Goal: Task Accomplishment & Management: Manage account settings

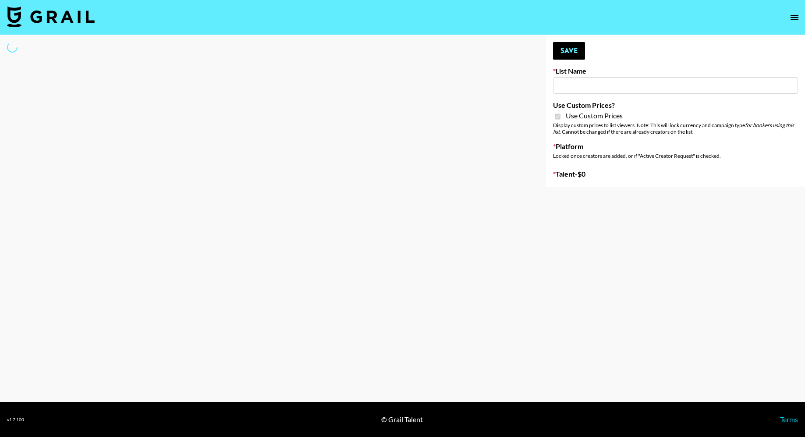
type input "Nippies"
checkbox input "true"
select select "Brand"
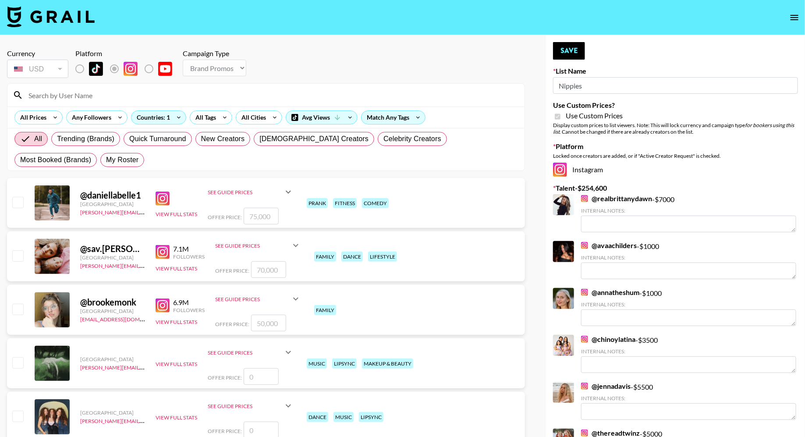
click at [29, 152] on div "All Trending (Brands) Quick Turnaround New Creators [DEMOGRAPHIC_DATA] Creators…" at bounding box center [266, 149] width 507 height 42
click at [100, 166] on label "My Roster" at bounding box center [122, 160] width 44 height 14
click at [106, 160] on input "My Roster" at bounding box center [106, 160] width 0 height 0
radio input "true"
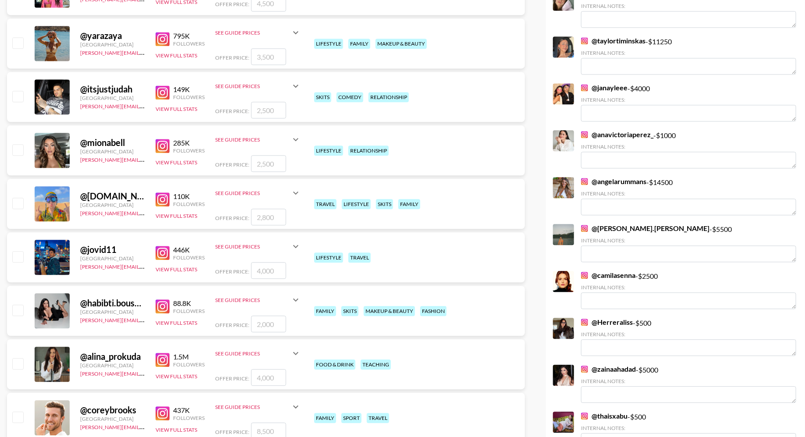
scroll to position [943, 0]
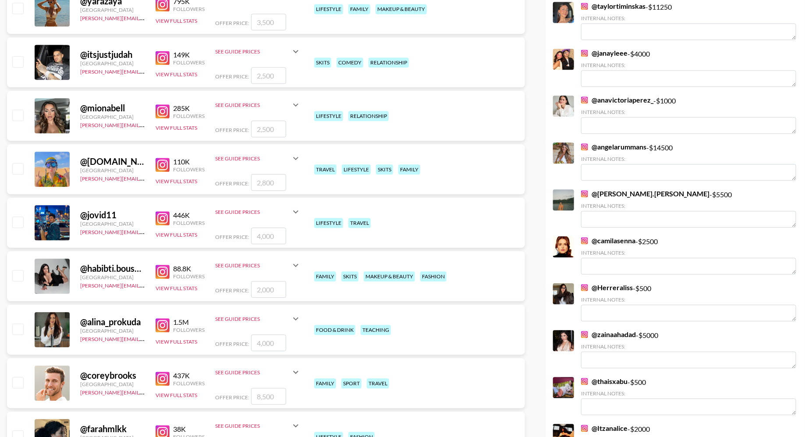
click at [19, 113] on input "checkbox" at bounding box center [17, 115] width 11 height 11
checkbox input "true"
type input "2500"
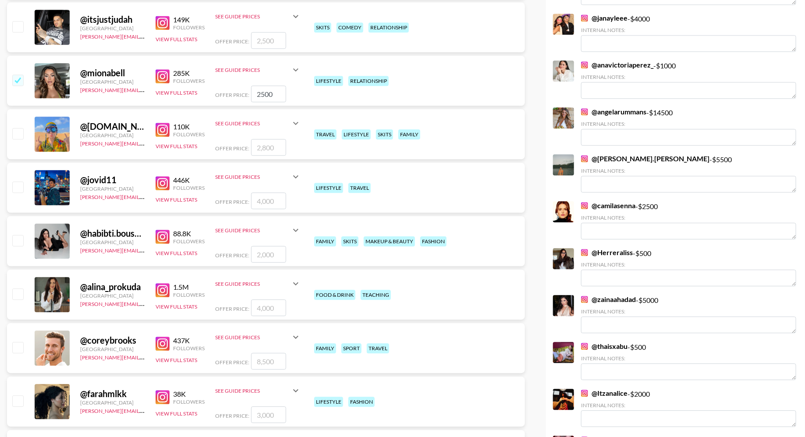
scroll to position [1052, 0]
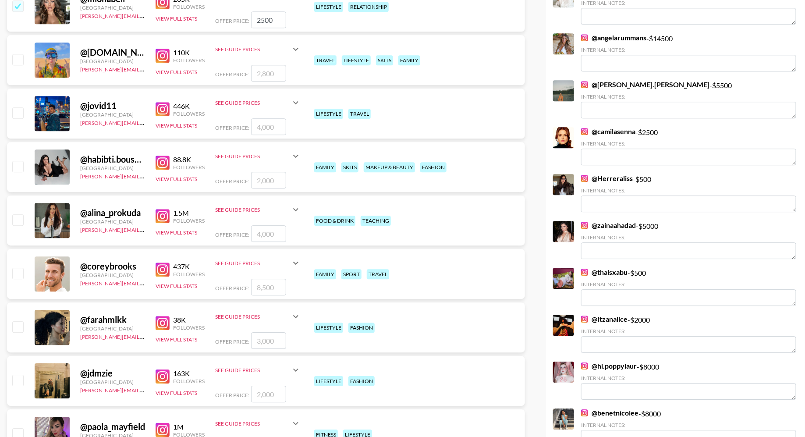
click at [17, 166] on input "checkbox" at bounding box center [17, 166] width 11 height 11
checkbox input "true"
type input "2000"
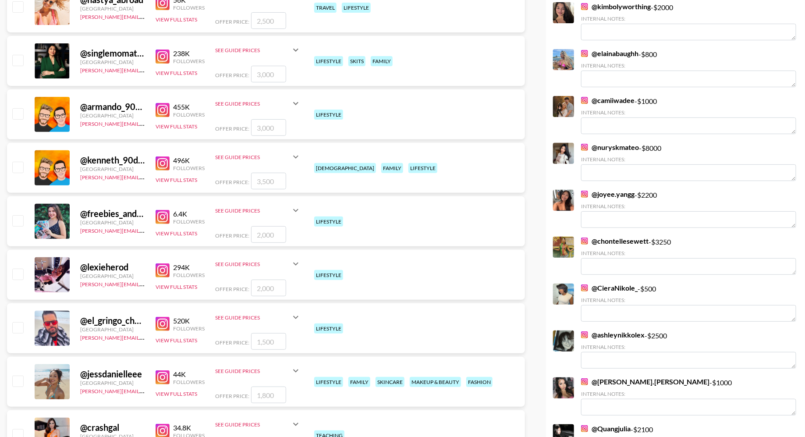
scroll to position [1835, 0]
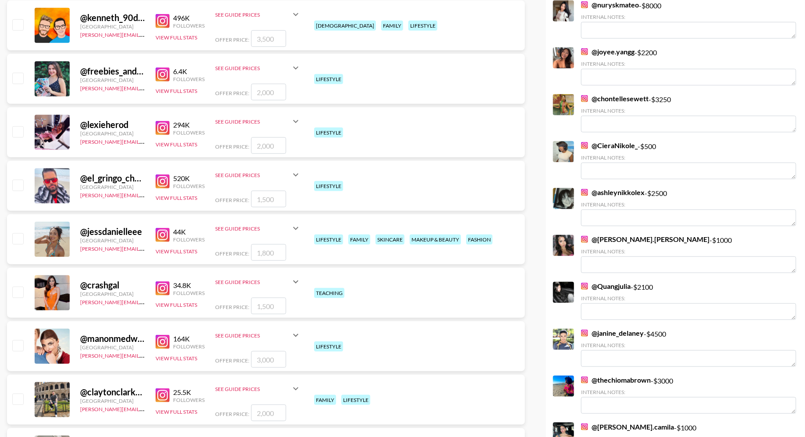
click at [20, 233] on input "checkbox" at bounding box center [17, 238] width 11 height 11
checkbox input "true"
type input "1800"
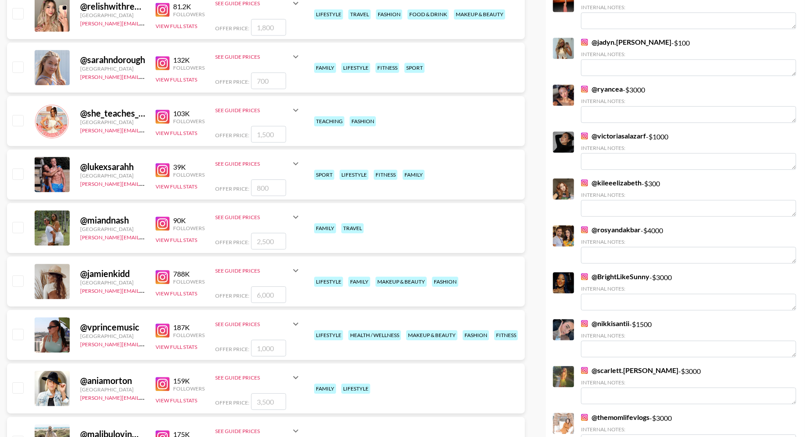
scroll to position [2715, 0]
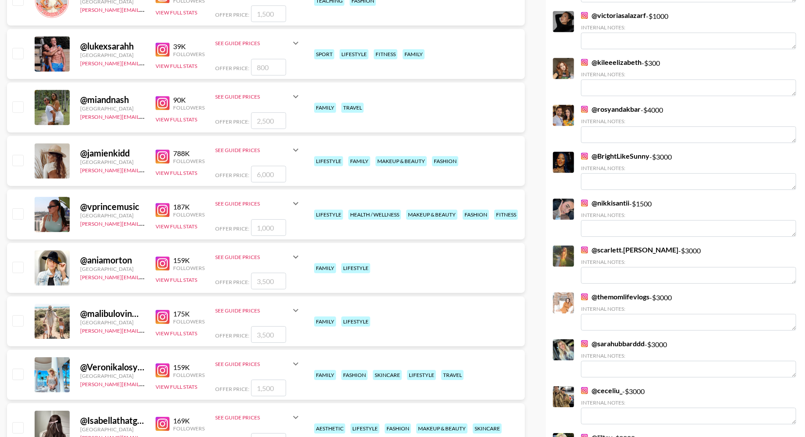
click at [16, 101] on input "checkbox" at bounding box center [17, 106] width 11 height 11
checkbox input "true"
type input "2500"
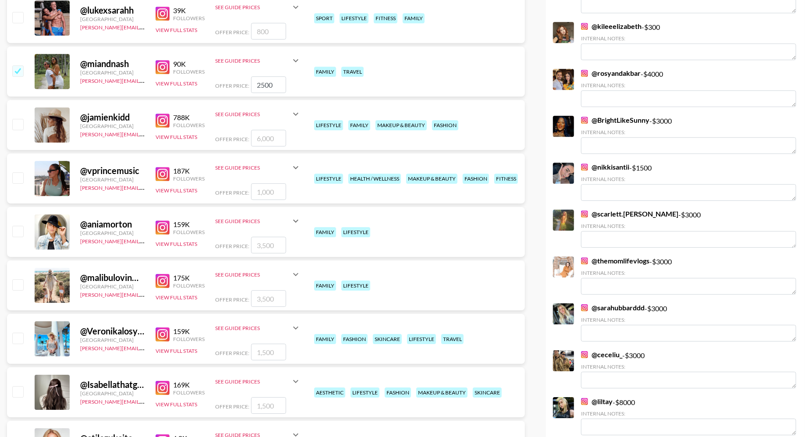
scroll to position [2792, 0]
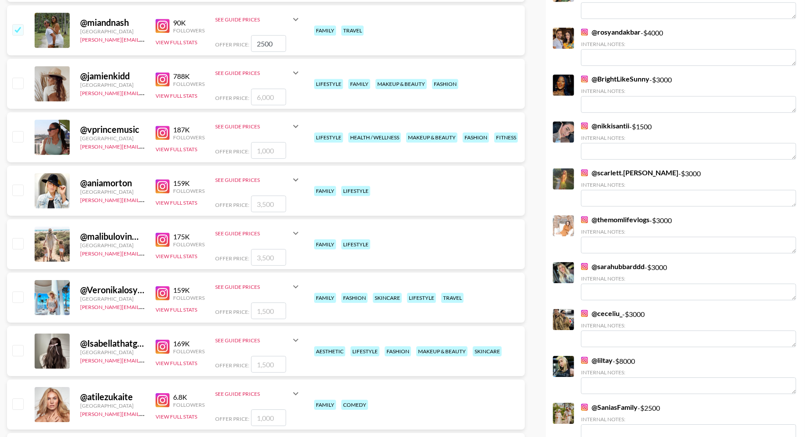
click at [16, 80] on input "checkbox" at bounding box center [17, 83] width 11 height 11
checkbox input "true"
type input "6000"
click at [21, 190] on input "checkbox" at bounding box center [17, 189] width 11 height 11
checkbox input "true"
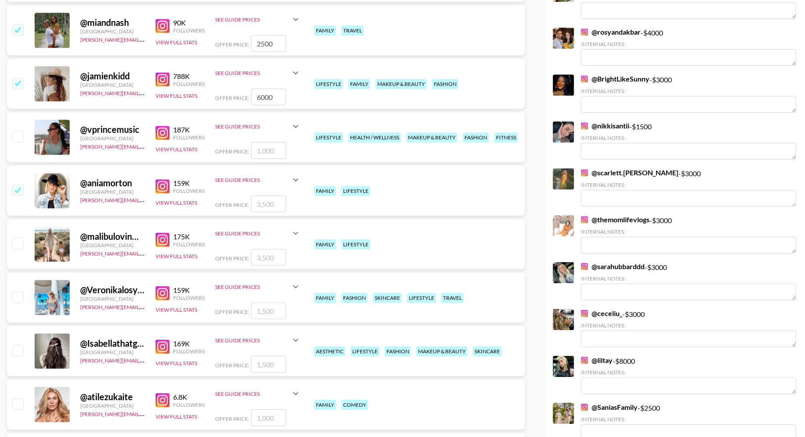
type input "3500"
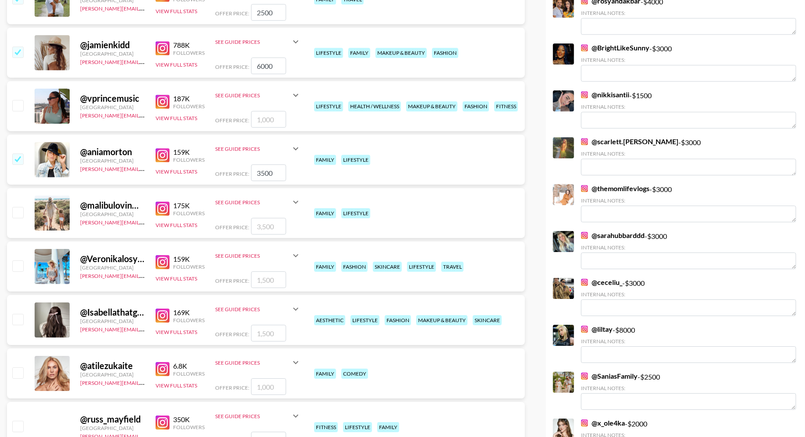
scroll to position [2855, 0]
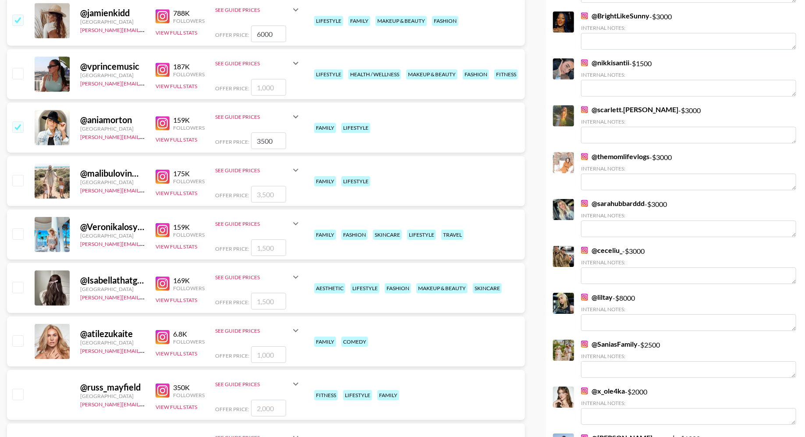
click at [16, 181] on input "checkbox" at bounding box center [17, 180] width 11 height 11
checkbox input "true"
type input "3500"
click at [20, 234] on input "checkbox" at bounding box center [17, 233] width 11 height 11
checkbox input "true"
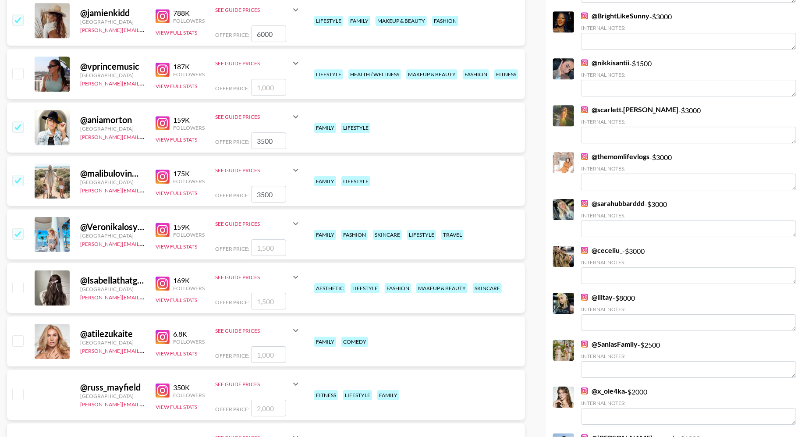
type input "1500"
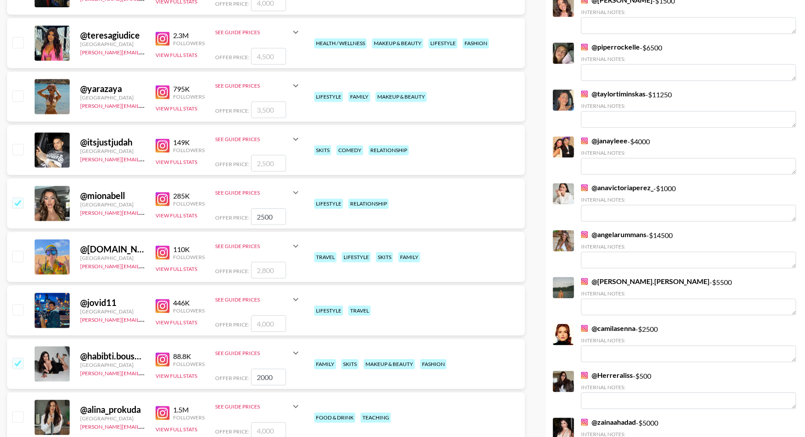
scroll to position [39, 0]
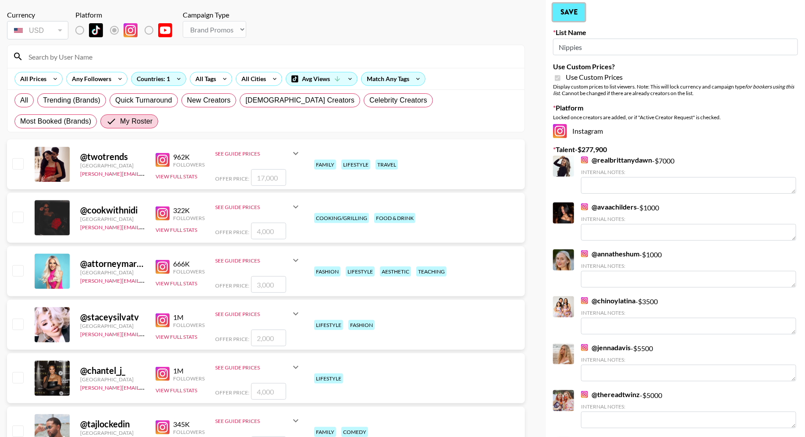
click at [575, 15] on button "Save" at bounding box center [569, 13] width 32 height 18
radio input "true"
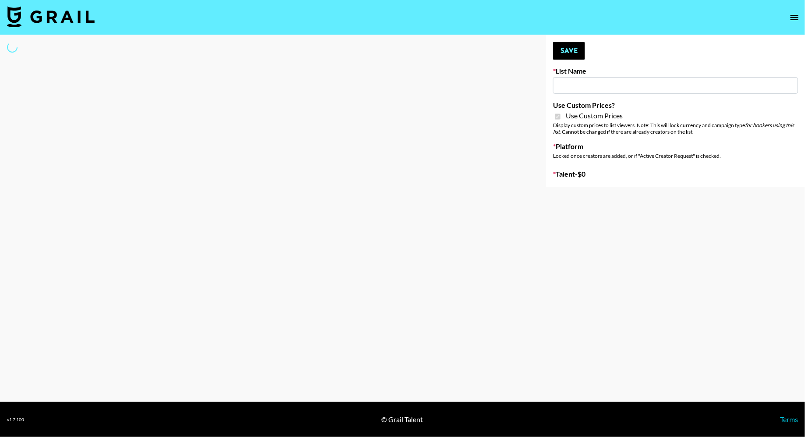
type input "Nippies"
checkbox input "true"
select select "Brand"
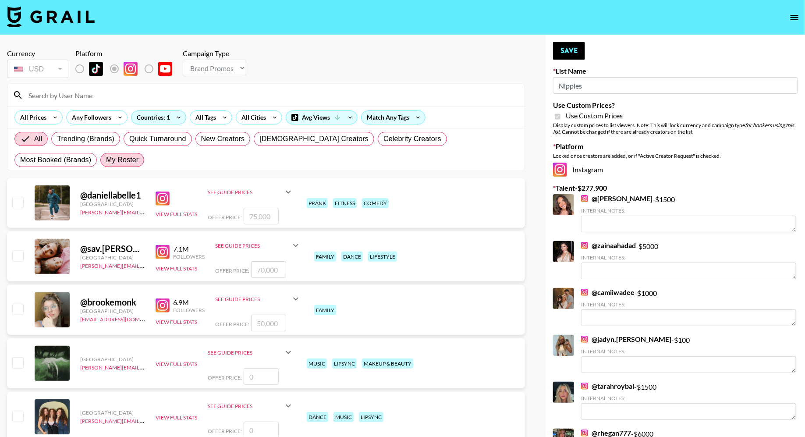
click at [106, 164] on span "My Roster" at bounding box center [122, 160] width 32 height 11
click at [106, 160] on input "My Roster" at bounding box center [106, 160] width 0 height 0
radio input "true"
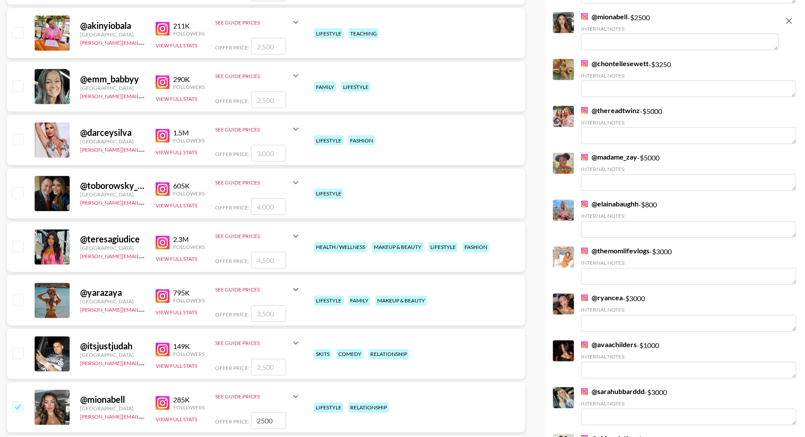
scroll to position [812, 0]
